Goal: Information Seeking & Learning: Check status

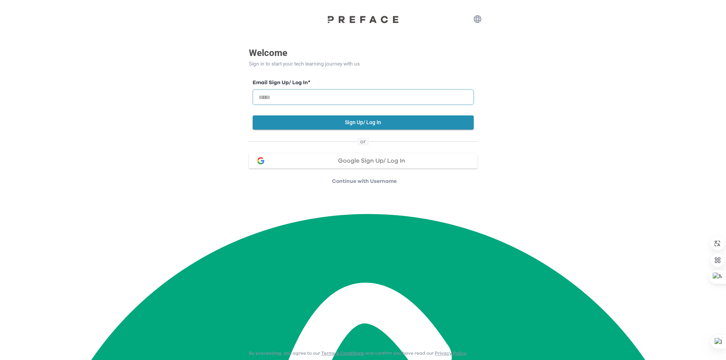
click at [327, 96] on input "email" at bounding box center [363, 97] width 221 height 15
type input "**********"
click at [365, 126] on button "Sign Up/ Log In" at bounding box center [363, 123] width 221 height 14
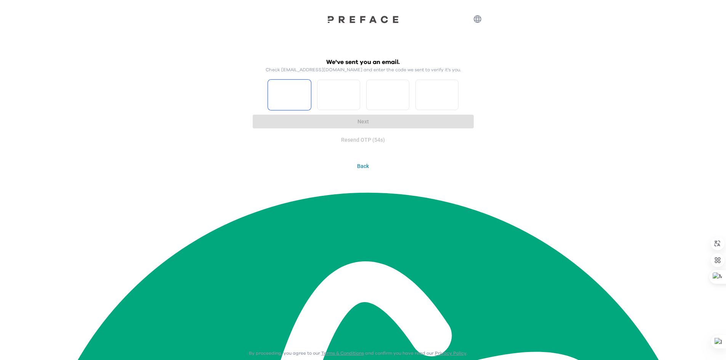
click at [300, 98] on input "Please enter OTP character 1" at bounding box center [289, 95] width 43 height 31
type input "*"
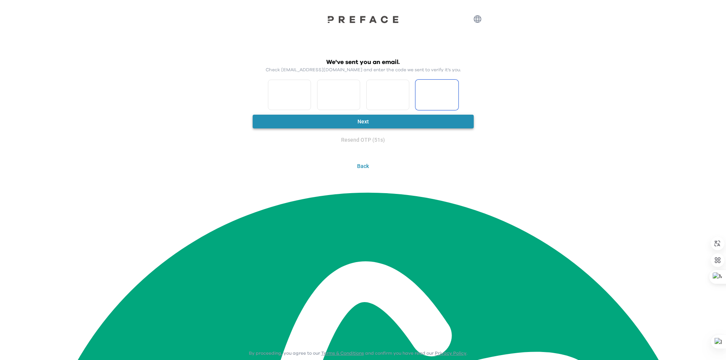
type input "*"
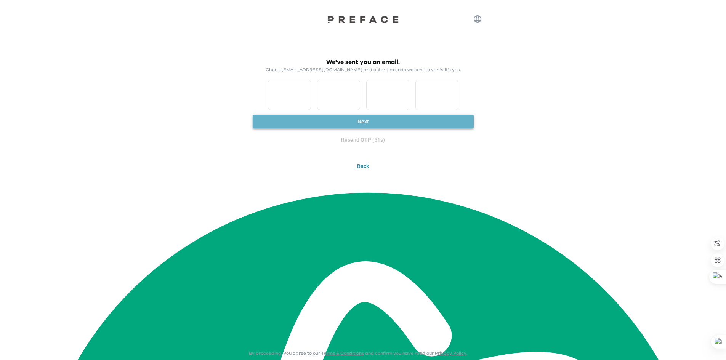
click at [370, 121] on button "Next" at bounding box center [363, 122] width 221 height 14
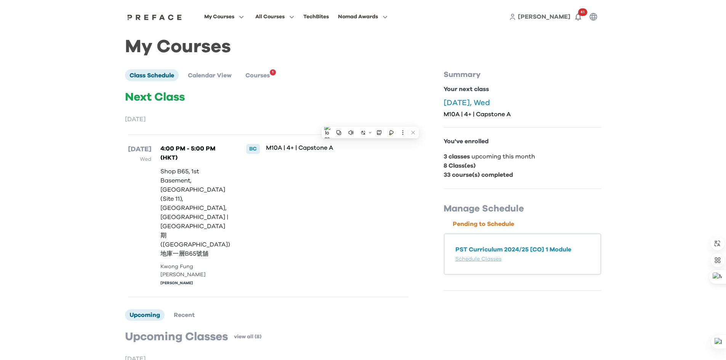
drag, startPoint x: 82, startPoint y: 104, endPoint x: 103, endPoint y: 98, distance: 21.0
type textarea "**********"
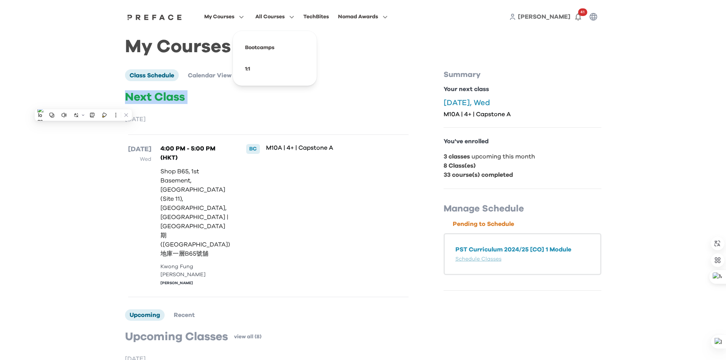
click at [292, 16] on icon "button" at bounding box center [290, 17] width 8 height 6
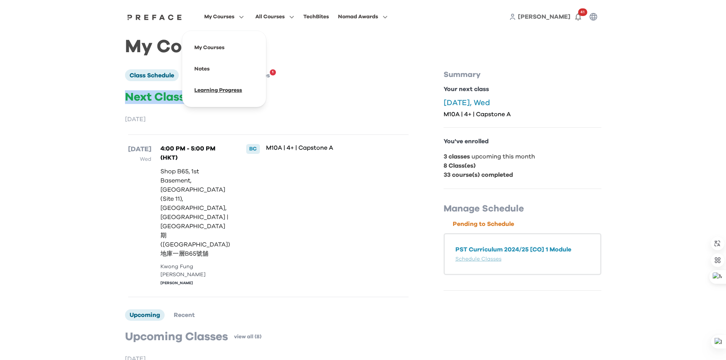
click at [231, 92] on span at bounding box center [224, 90] width 72 height 21
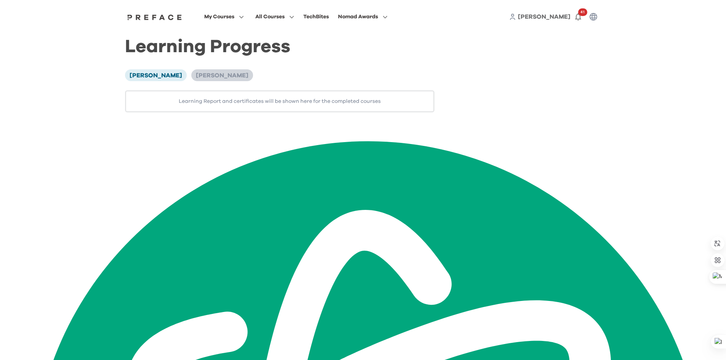
click at [201, 79] on span "[PERSON_NAME]" at bounding box center [222, 75] width 53 height 6
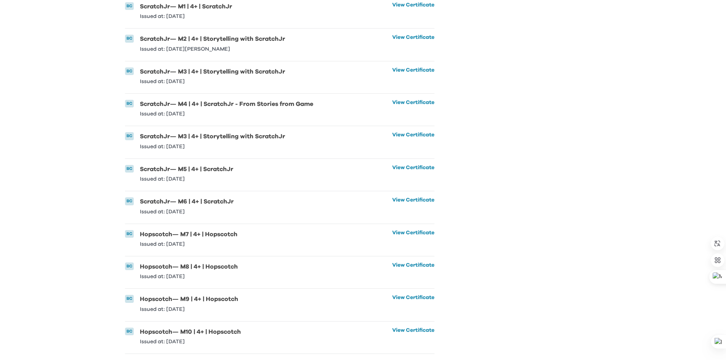
scroll to position [482, 0]
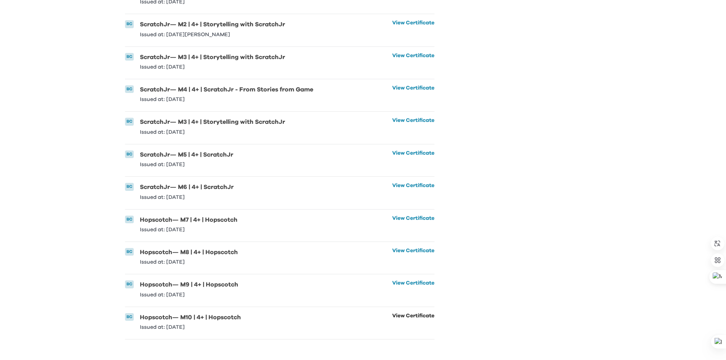
click at [412, 327] on link "View Certificate" at bounding box center [413, 321] width 42 height 17
click at [411, 291] on link "View Certificate" at bounding box center [413, 289] width 42 height 17
click at [403, 258] on link "View Certificate" at bounding box center [413, 256] width 42 height 17
click at [408, 192] on link "View Certificate" at bounding box center [413, 191] width 42 height 17
click at [403, 128] on link "View Certificate" at bounding box center [413, 126] width 42 height 17
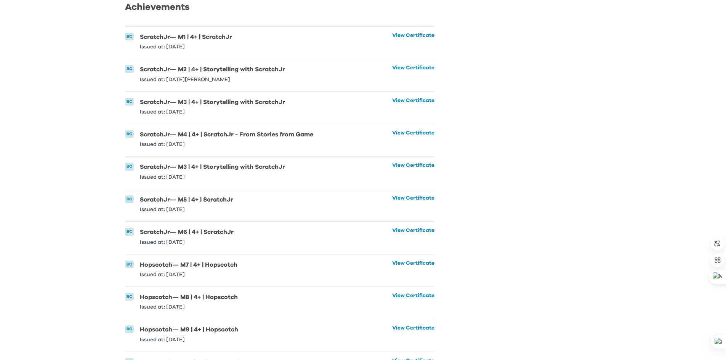
scroll to position [405, 0]
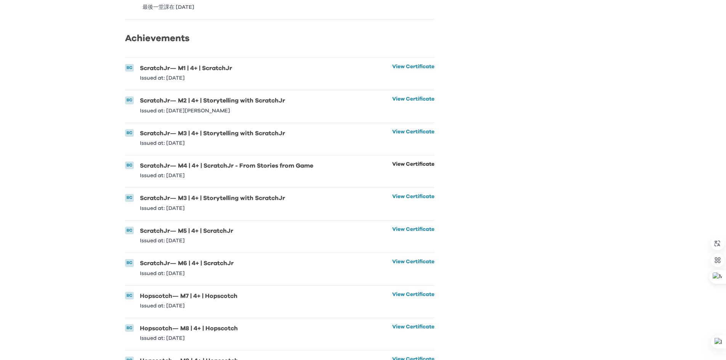
click at [403, 171] on link "View Certificate" at bounding box center [413, 170] width 42 height 17
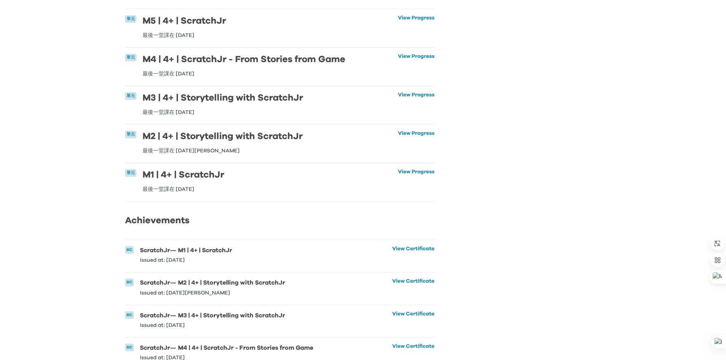
scroll to position [215, 0]
